Goal: Find specific page/section: Find specific page/section

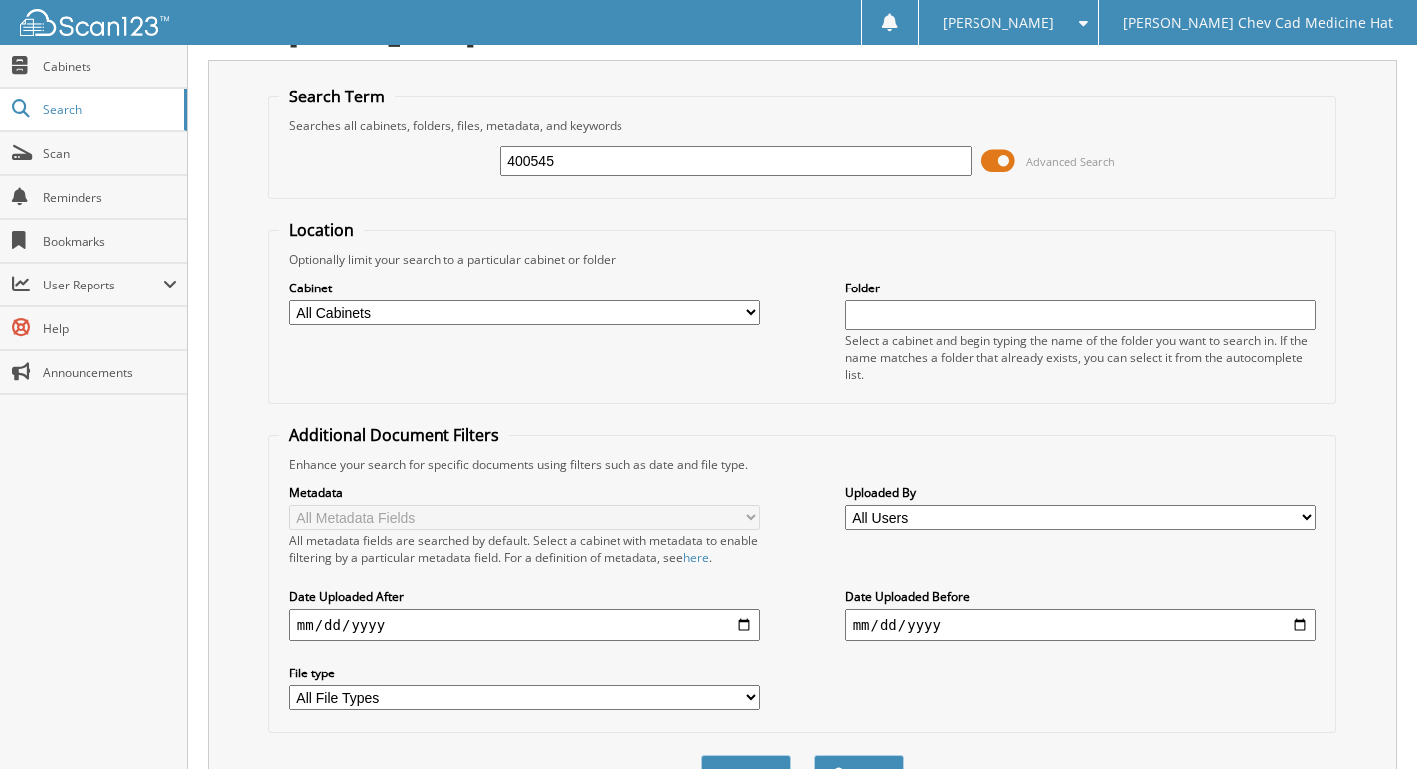
scroll to position [151, 0]
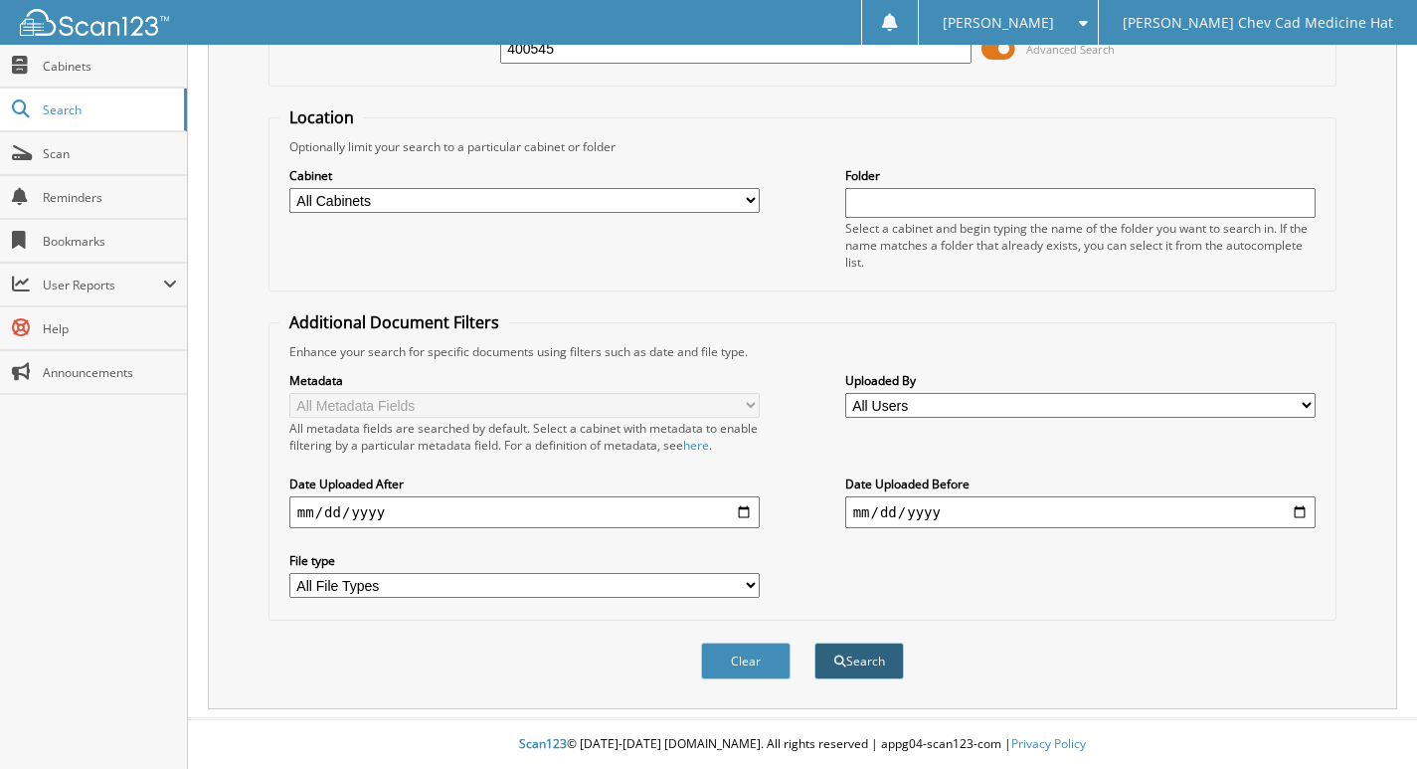
type input "400545"
click at [877, 649] on button "Search" at bounding box center [860, 661] width 90 height 37
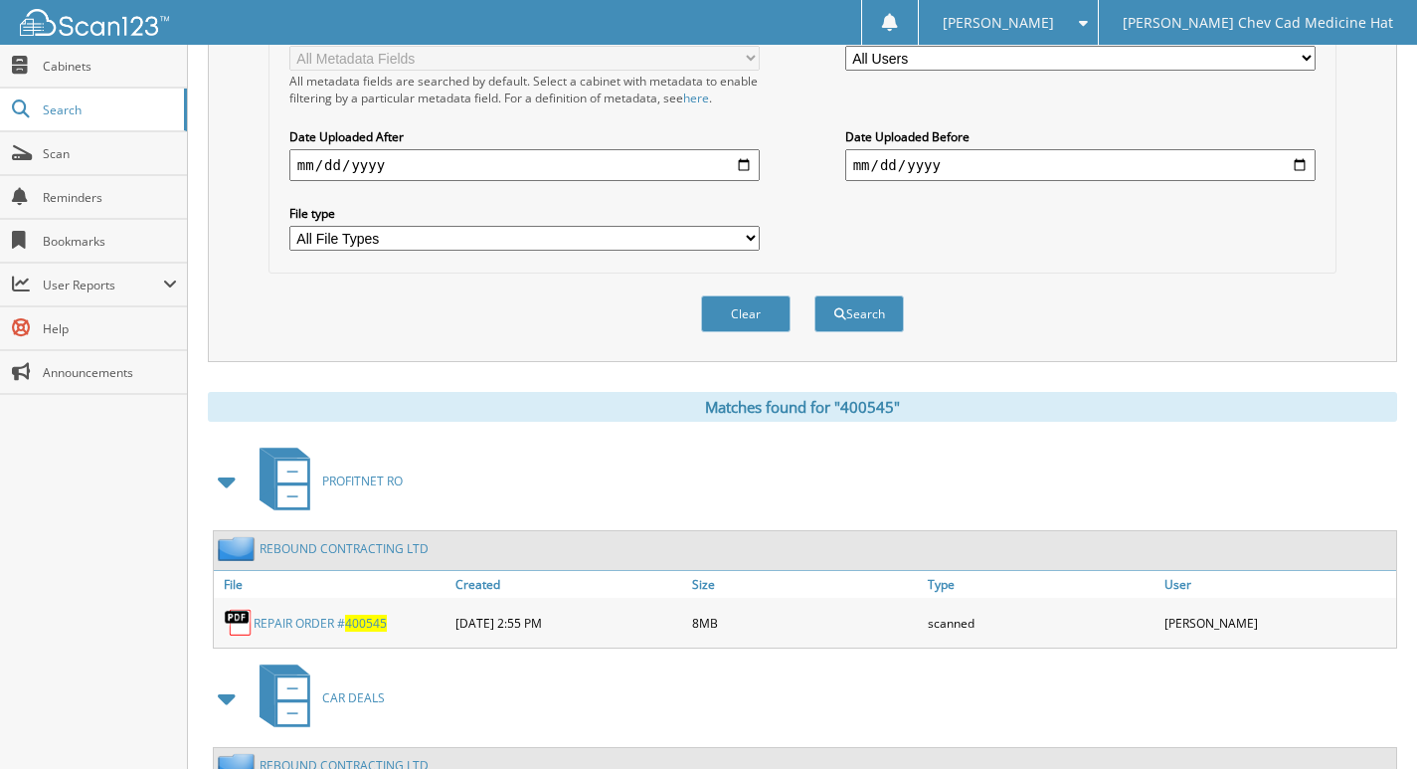
scroll to position [655, 0]
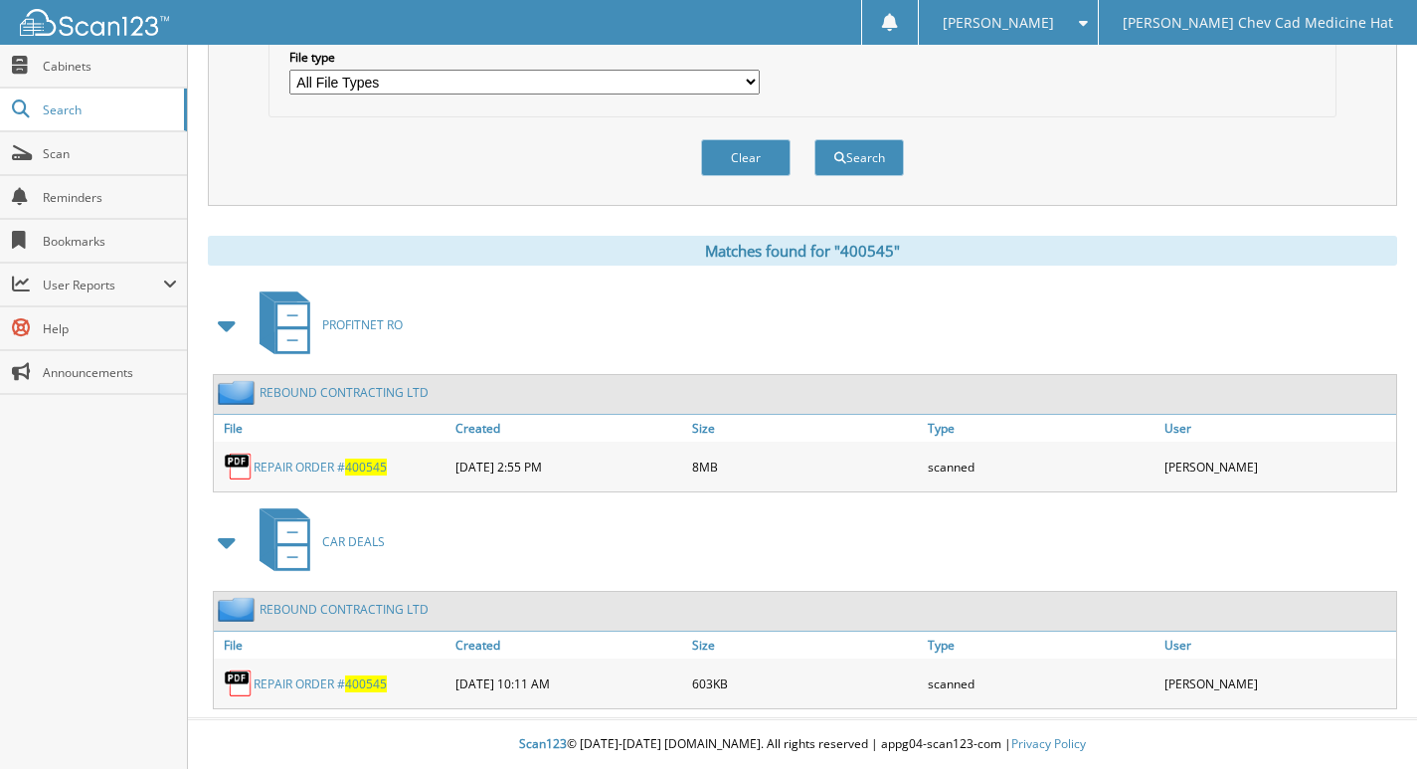
click at [327, 680] on link "REPAIR ORDER # 400545" at bounding box center [320, 683] width 133 height 17
click at [336, 606] on link "REBOUND CONTRACTING LTD" at bounding box center [344, 609] width 169 height 17
